Goal: Find contact information: Obtain details needed to contact an individual or organization

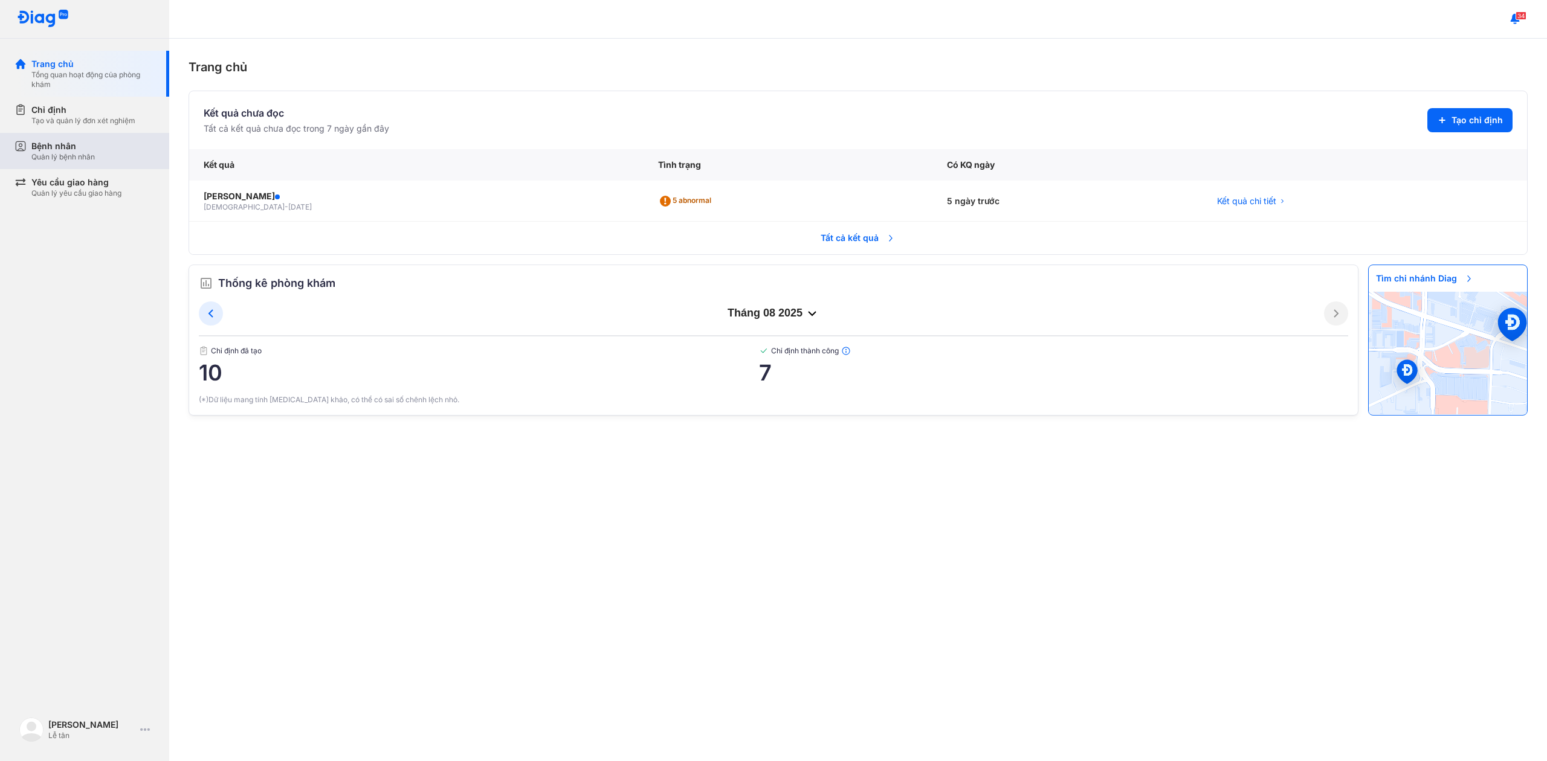
click at [88, 150] on div "Bệnh nhân" at bounding box center [62, 146] width 63 height 12
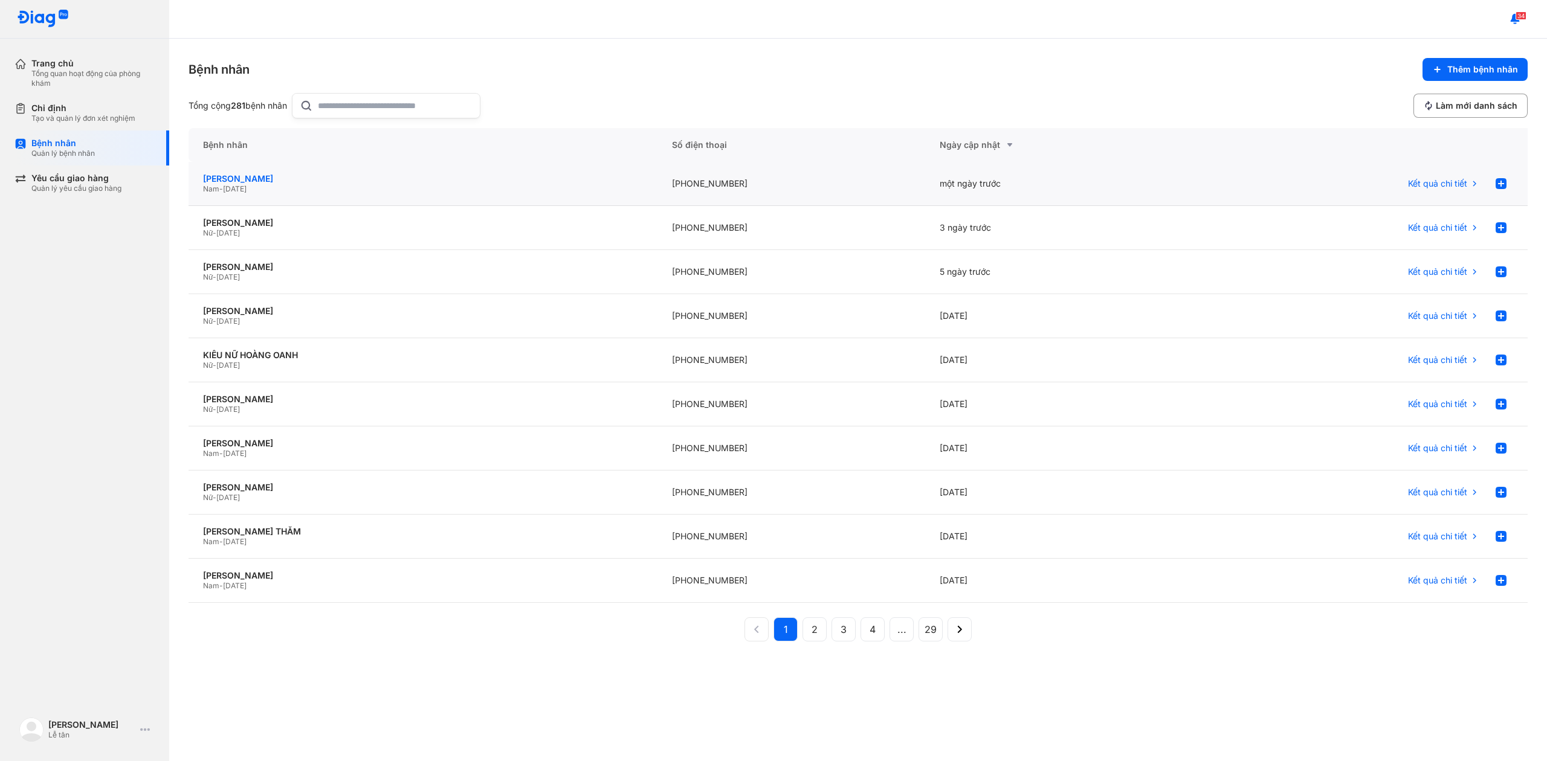
click at [352, 175] on div "[PERSON_NAME]" at bounding box center [423, 178] width 440 height 11
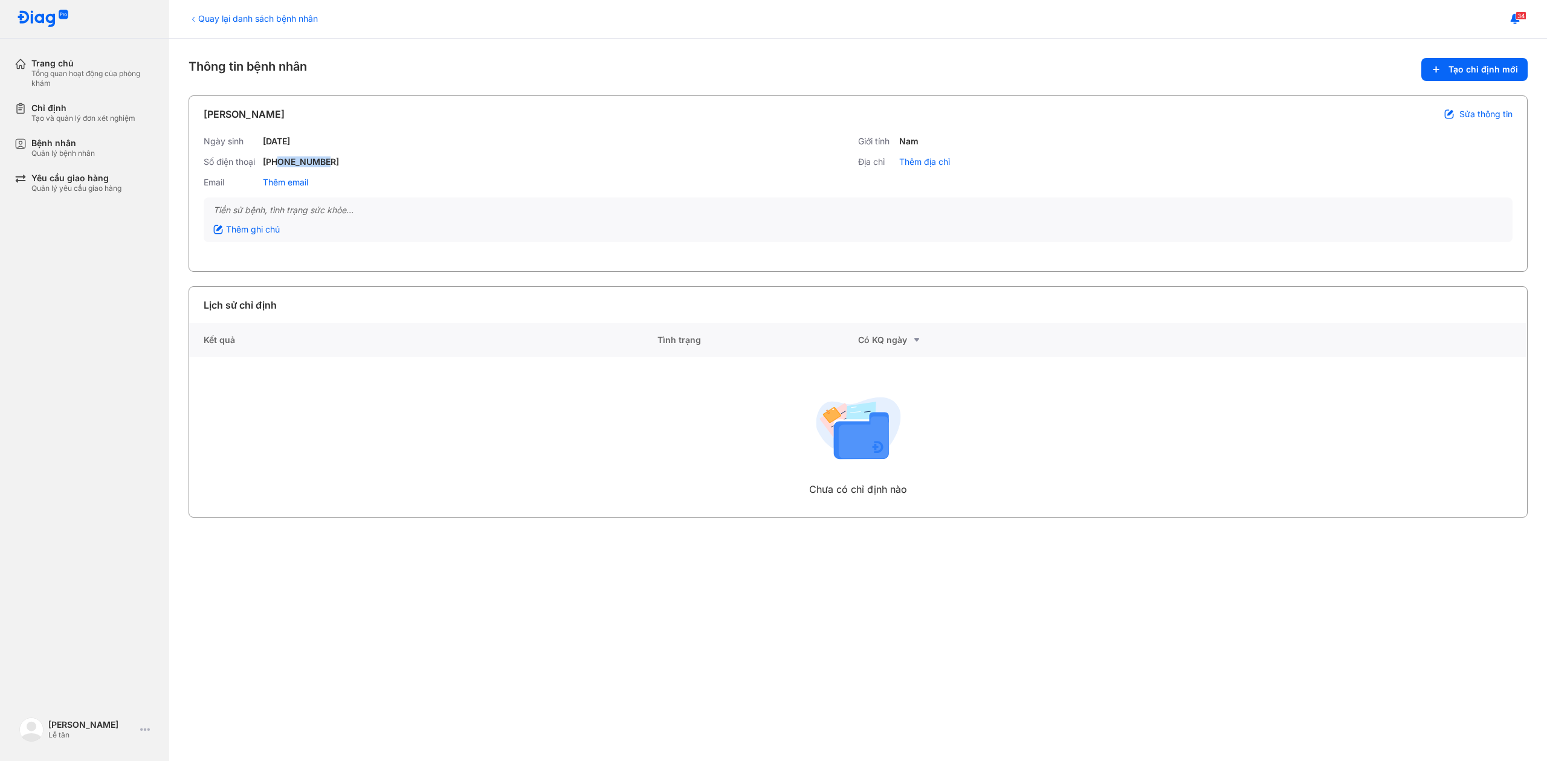
drag, startPoint x: 358, startPoint y: 153, endPoint x: 282, endPoint y: 162, distance: 76.7
click at [282, 162] on div "Ngày sinh [DATE] Giới tính Nam Số điện thoại [PHONE_NUMBER] Địa chỉ Thêm địa ch…" at bounding box center [858, 167] width 1309 height 62
copy div "332616086"
